Goal: Information Seeking & Learning: Learn about a topic

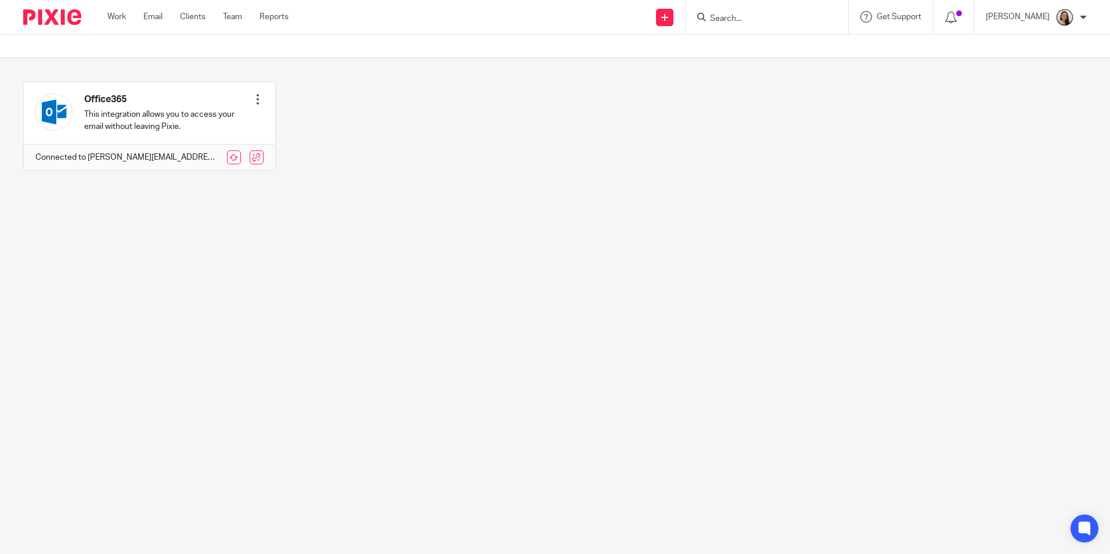
click at [760, 20] on input "Search" at bounding box center [761, 19] width 105 height 10
type input "07743113840"
drag, startPoint x: 823, startPoint y: 16, endPoint x: 685, endPoint y: 27, distance: 139.2
click at [685, 27] on div "Send new email Create task Add client 07743113840 No results found. Try searchi…" at bounding box center [708, 17] width 804 height 34
drag, startPoint x: 685, startPoint y: 27, endPoint x: 717, endPoint y: 114, distance: 93.5
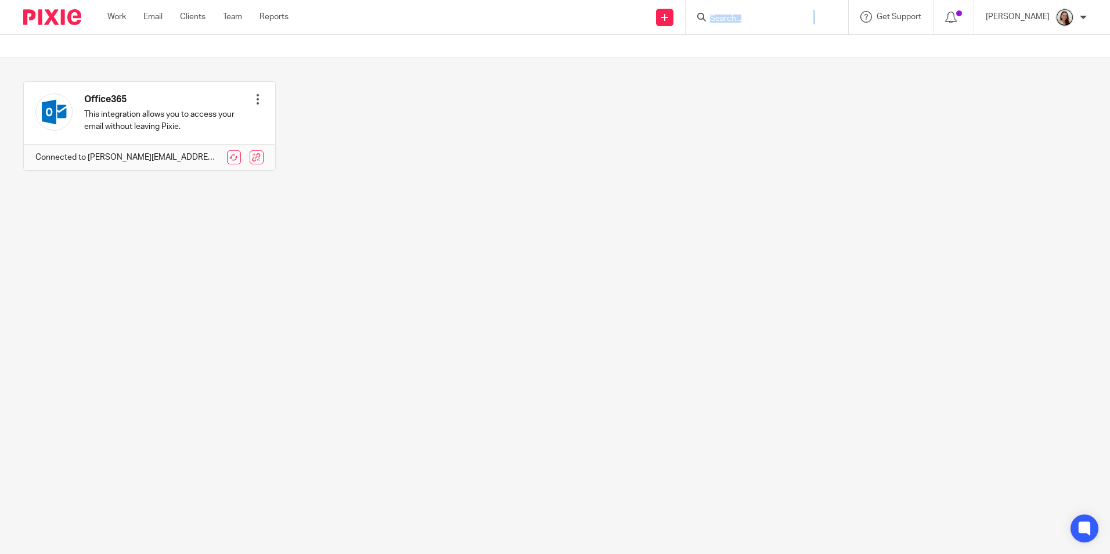
click at [725, 115] on div "Office365 This integration allows you to access your email without leaving Pixi…" at bounding box center [546, 134] width 1082 height 107
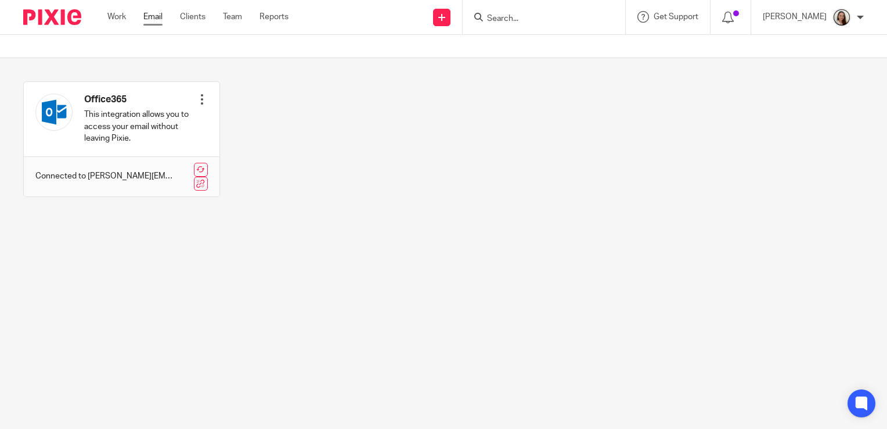
click at [157, 21] on link "Email" at bounding box center [152, 17] width 19 height 12
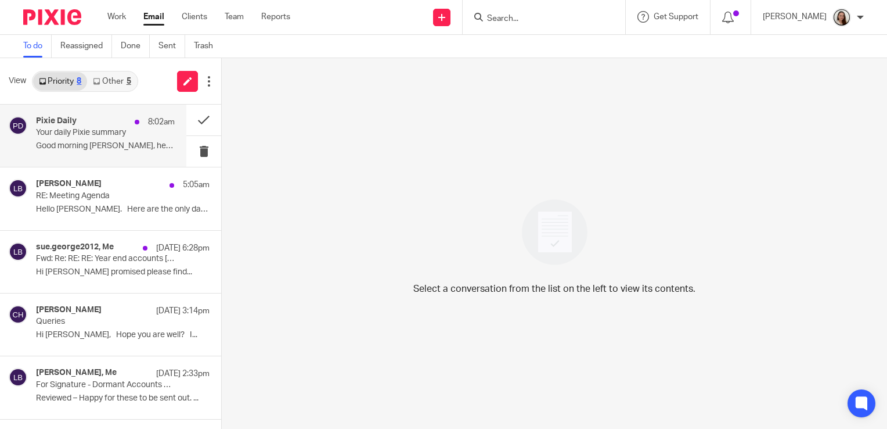
click at [98, 134] on p "Your daily Pixie summary" at bounding box center [91, 133] width 111 height 10
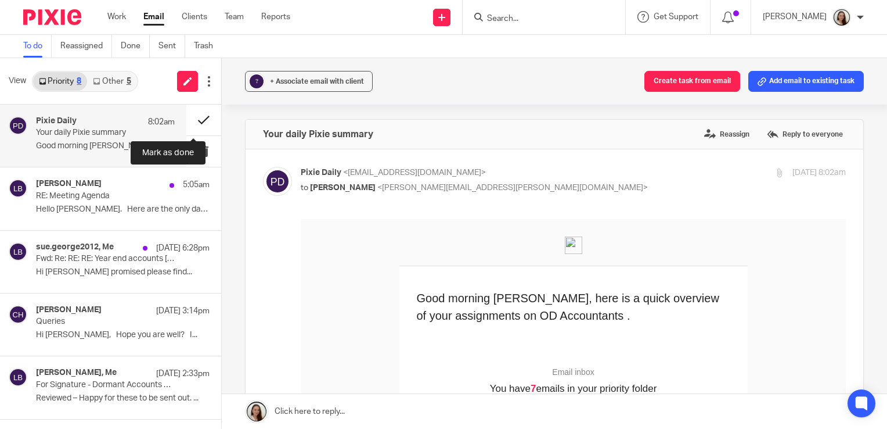
click at [192, 120] on button at bounding box center [203, 120] width 35 height 31
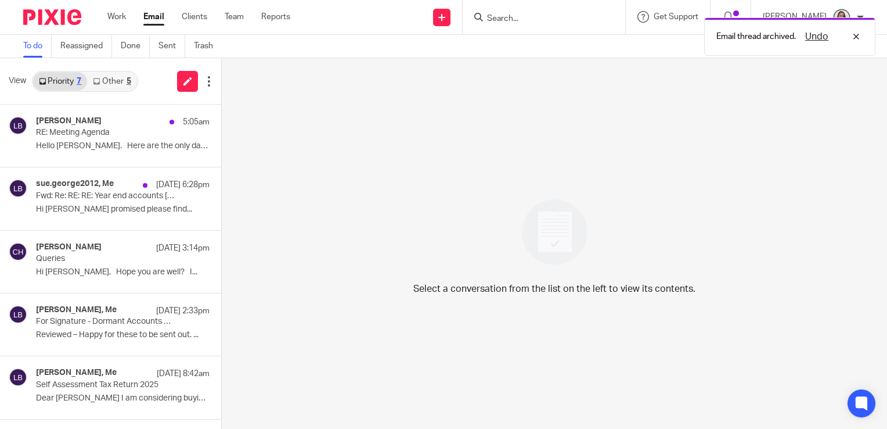
click at [107, 85] on link "Other 5" at bounding box center [111, 81] width 49 height 19
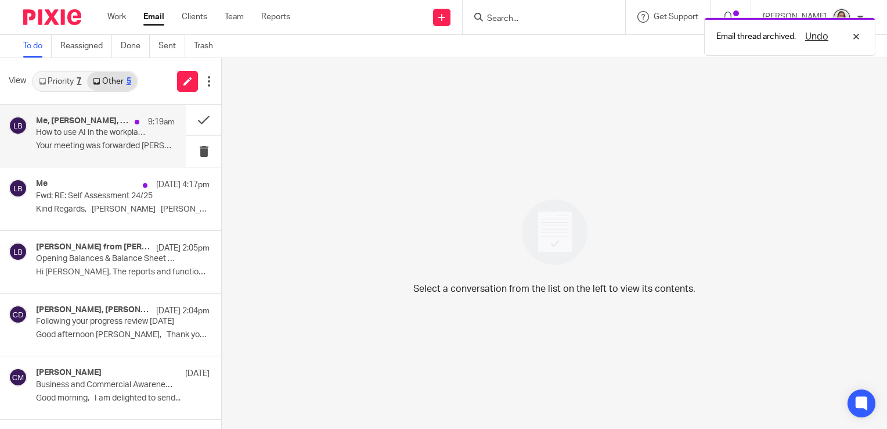
click at [103, 132] on p "How to use AI in the workplace" at bounding box center [91, 133] width 111 height 10
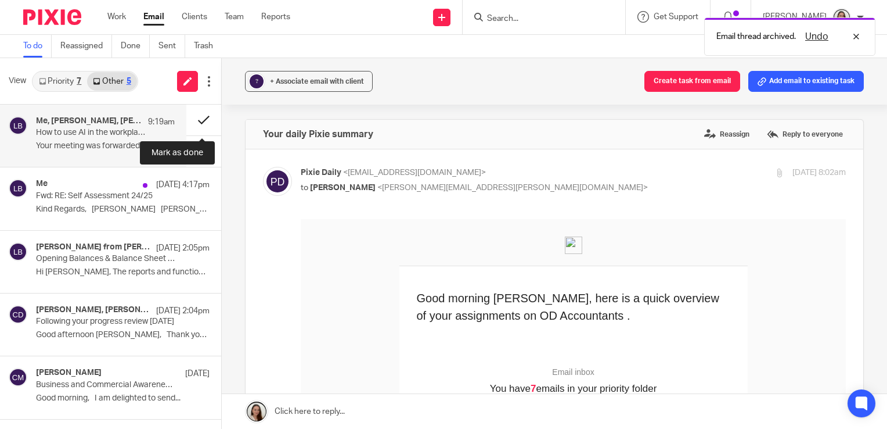
click at [198, 120] on button at bounding box center [203, 120] width 35 height 31
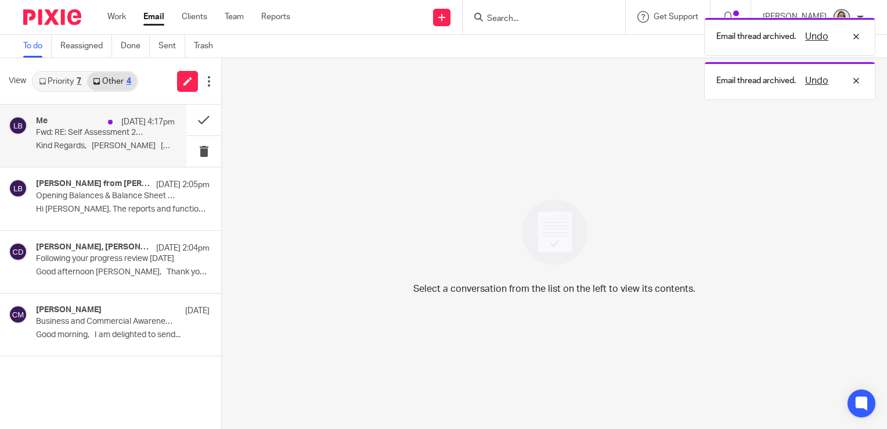
click at [91, 131] on p "Fwd: RE: Self Assessment 24/25" at bounding box center [91, 133] width 111 height 10
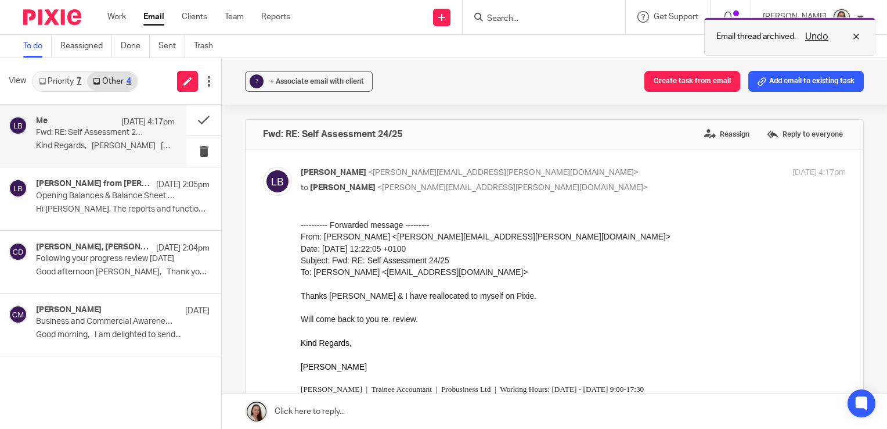
click at [859, 42] on div "Undo" at bounding box center [829, 37] width 67 height 14
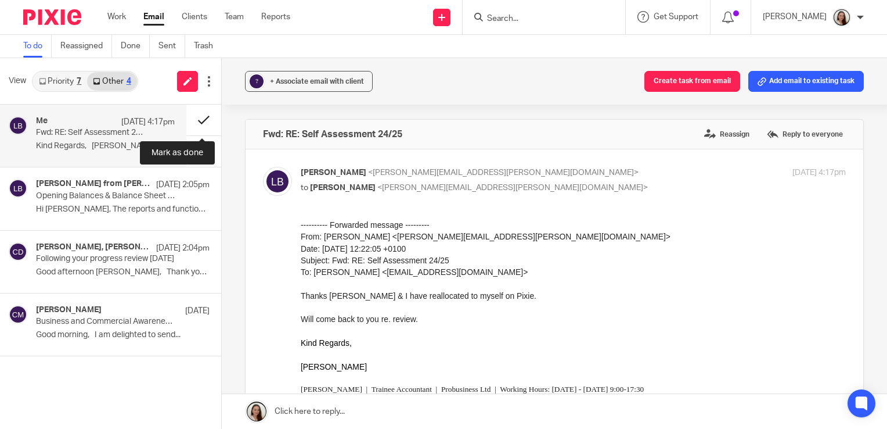
click at [204, 117] on button at bounding box center [203, 120] width 35 height 31
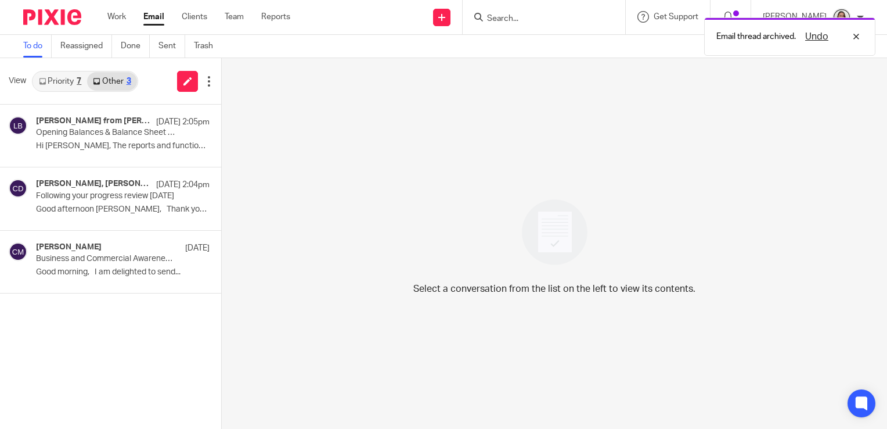
click at [67, 81] on link "Priority 7" at bounding box center [60, 81] width 54 height 19
